Goal: Task Accomplishment & Management: Manage account settings

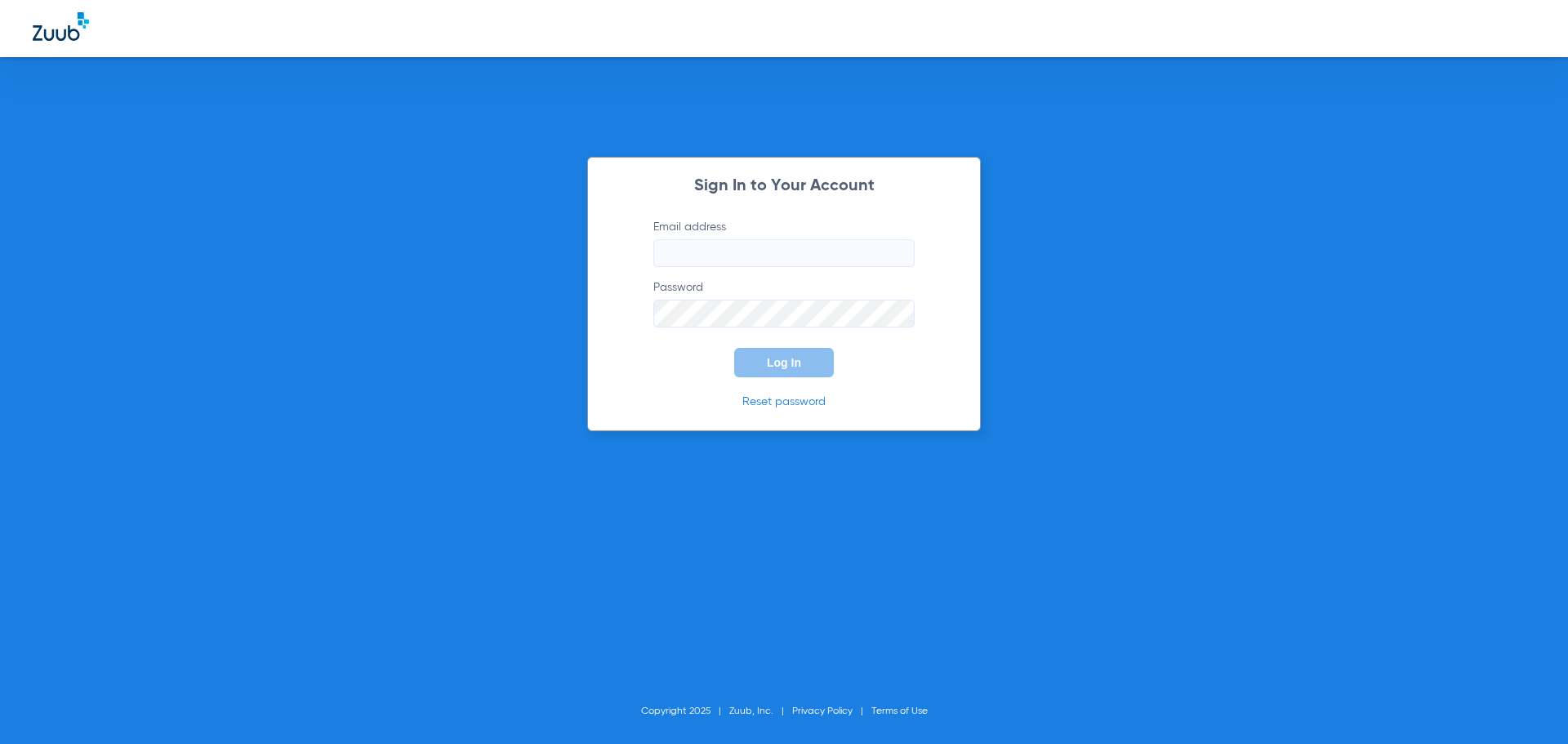
type input "[PERSON_NAME][EMAIL_ADDRESS][DOMAIN_NAME]"
click at [781, 366] on span "Log In" at bounding box center [784, 362] width 34 height 13
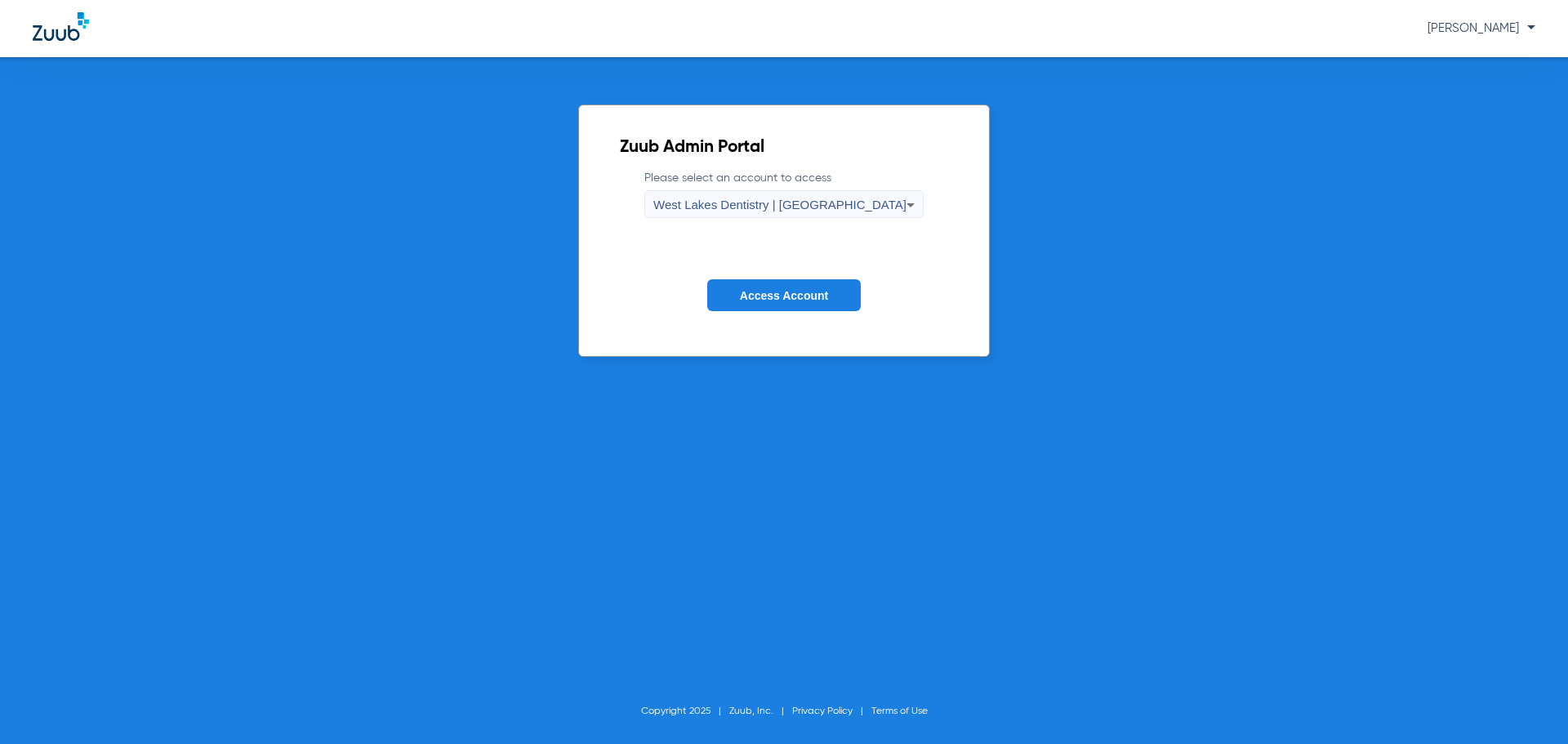
click at [851, 206] on span "West Lakes Dentistry | [GEOGRAPHIC_DATA]" at bounding box center [780, 205] width 253 height 14
click at [781, 260] on span "West Lakes Dentistry | [GEOGRAPHIC_DATA]" at bounding box center [785, 260] width 167 height 23
click at [800, 203] on span "West Lakes Dentistry | [GEOGRAPHIC_DATA]" at bounding box center [780, 205] width 253 height 14
click at [795, 237] on span "West Lakes Dentistry | [GEOGRAPHIC_DATA]" at bounding box center [785, 232] width 163 height 23
click at [795, 294] on span "Access Account" at bounding box center [784, 295] width 89 height 13
